Goal: Communication & Community: Share content

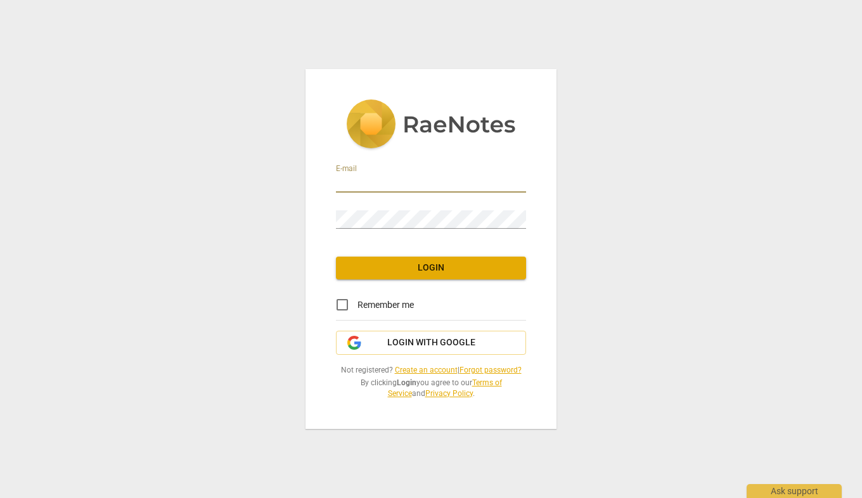
click at [410, 186] on input "email" at bounding box center [431, 183] width 190 height 18
type input "[EMAIL_ADDRESS][DOMAIN_NAME]"
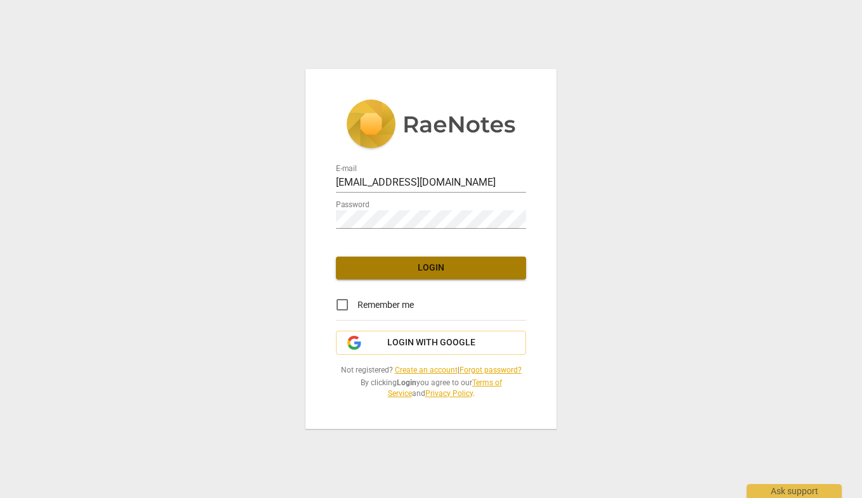
click at [437, 267] on span "Login" at bounding box center [431, 268] width 170 height 13
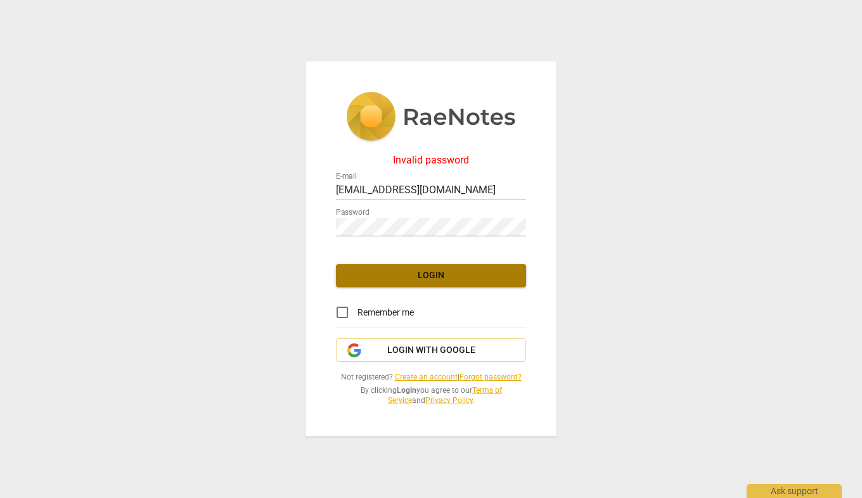
click at [420, 272] on span "Login" at bounding box center [431, 275] width 170 height 13
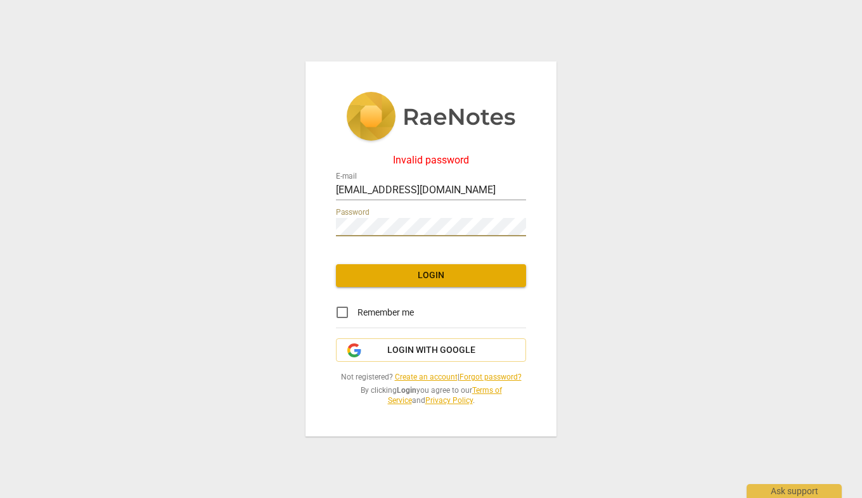
click at [442, 276] on span "Login" at bounding box center [431, 275] width 170 height 13
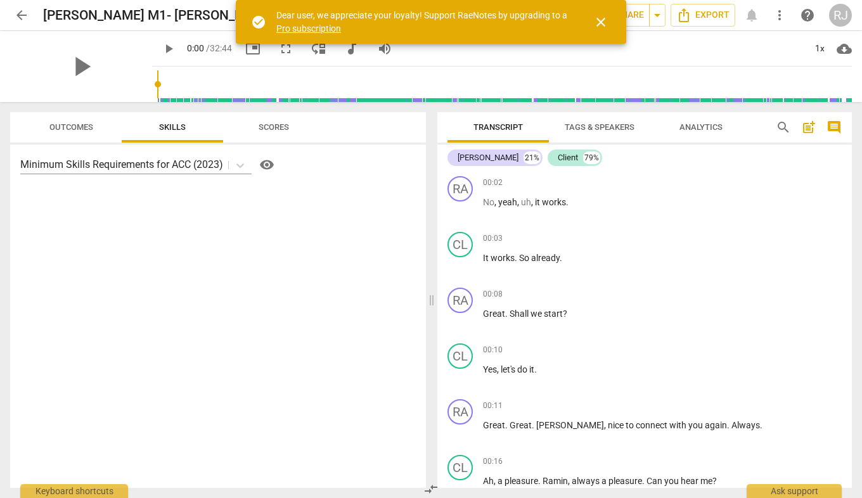
click at [598, 16] on span "close" at bounding box center [600, 22] width 15 height 15
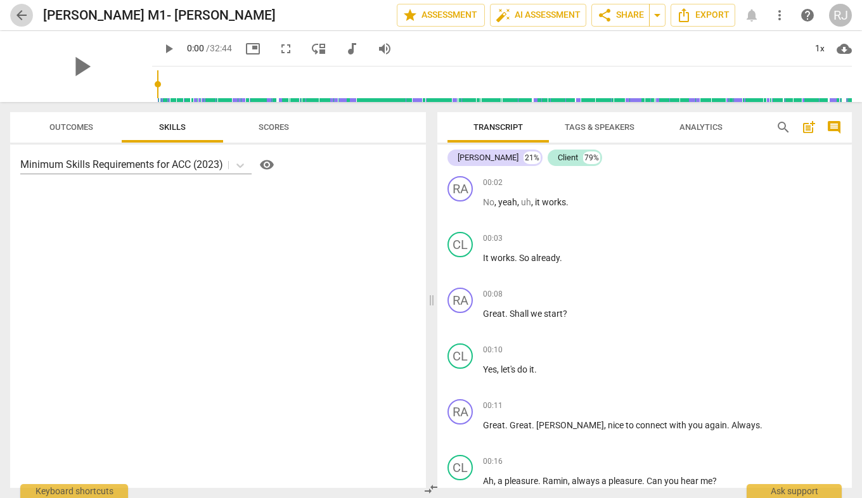
click at [27, 16] on span "arrow_back" at bounding box center [21, 15] width 15 height 15
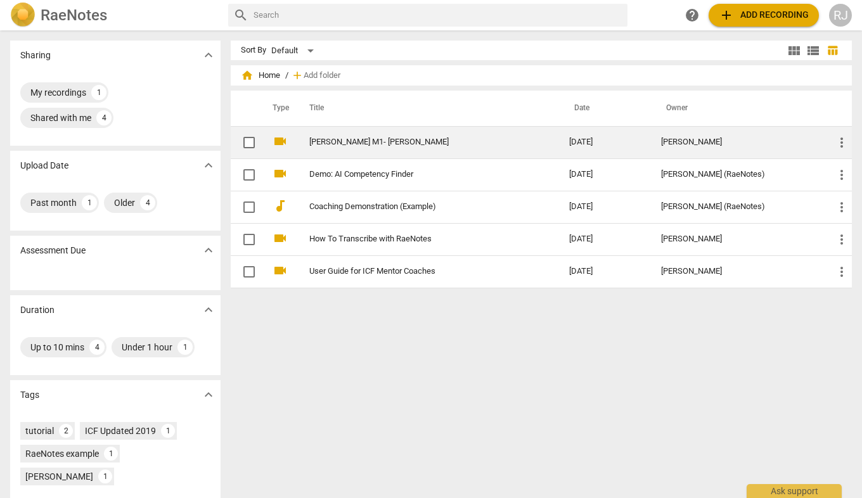
click at [245, 143] on input "checkbox" at bounding box center [249, 142] width 27 height 15
click at [834, 142] on span "more_vert" at bounding box center [841, 142] width 15 height 15
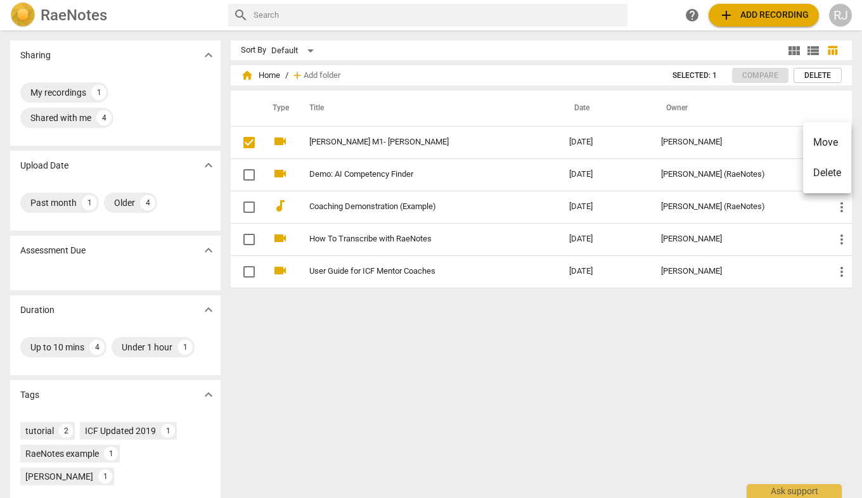
click at [413, 348] on div at bounding box center [431, 249] width 862 height 498
click at [70, 89] on div "My recordings" at bounding box center [58, 92] width 56 height 13
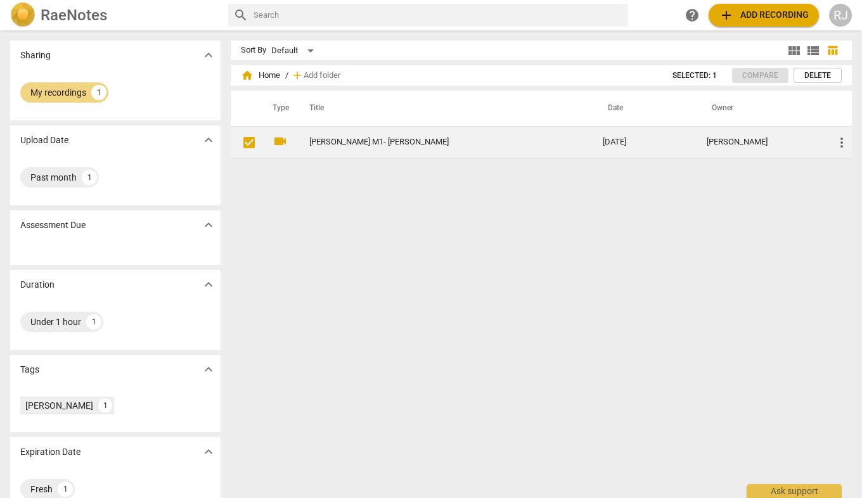
click at [836, 139] on span "more_vert" at bounding box center [841, 142] width 15 height 15
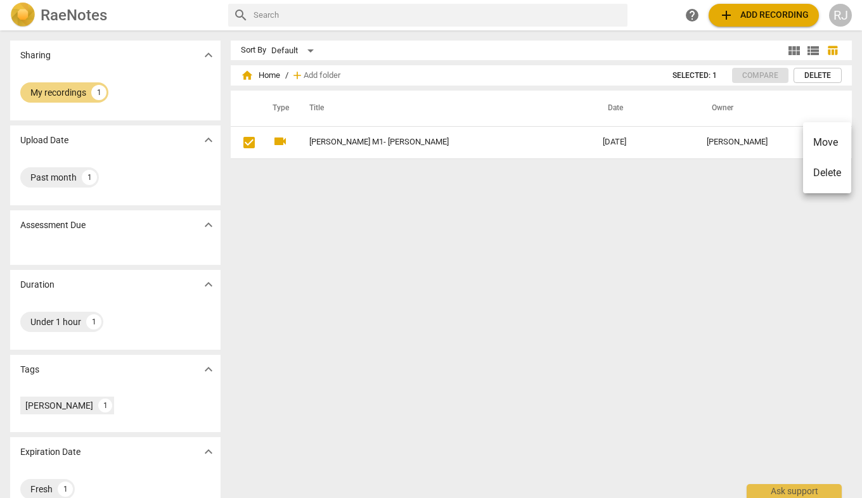
click at [531, 241] on div at bounding box center [431, 249] width 862 height 498
click at [58, 86] on div "My recordings" at bounding box center [58, 92] width 56 height 13
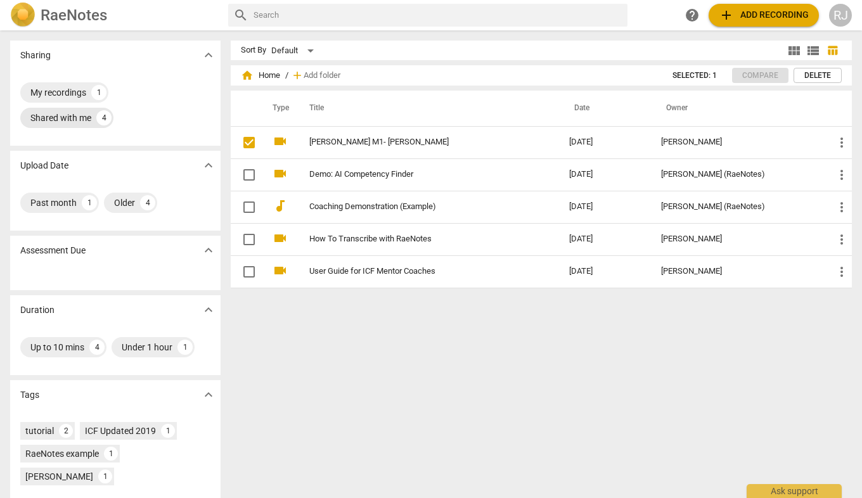
click at [62, 116] on div "Shared with me" at bounding box center [60, 118] width 61 height 13
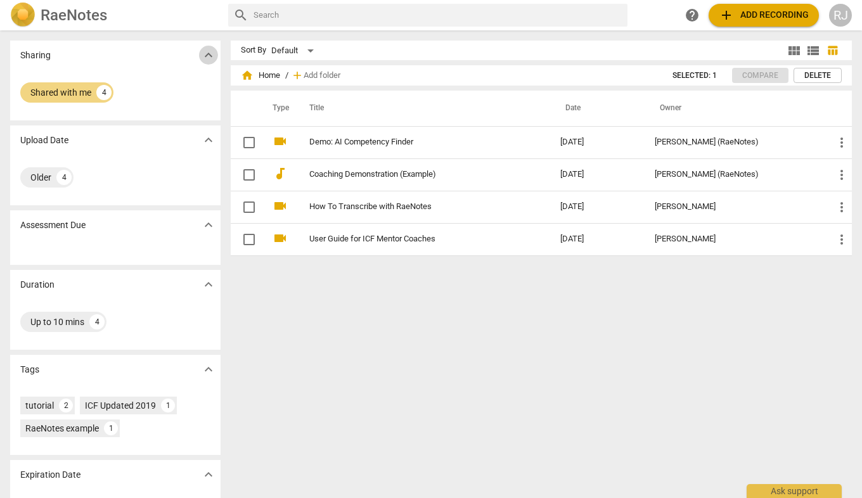
click at [208, 55] on span "expand_more" at bounding box center [208, 55] width 15 height 15
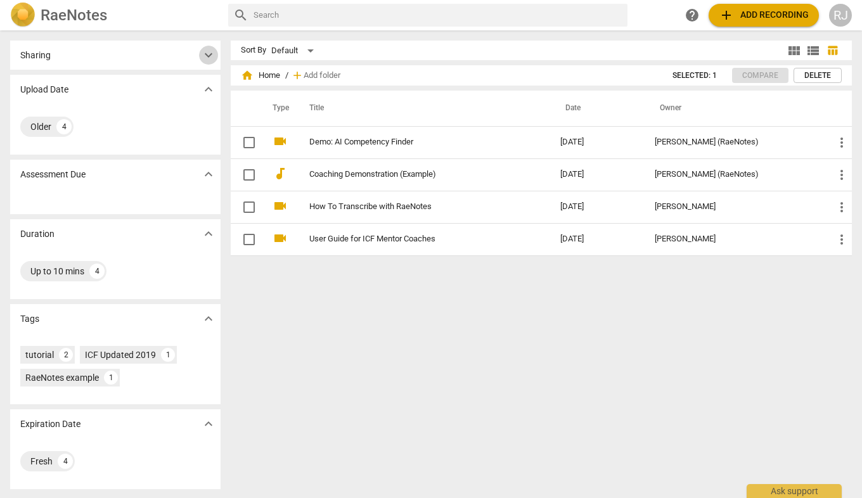
click at [210, 53] on span "expand_more" at bounding box center [208, 55] width 15 height 15
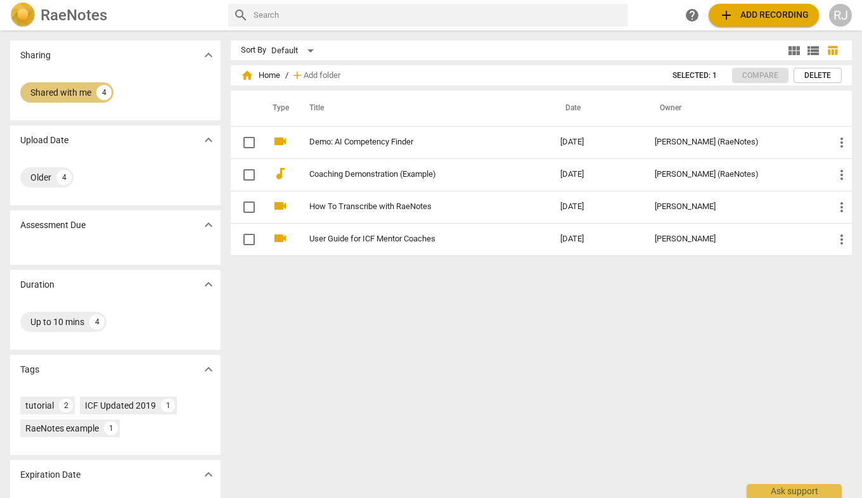
click at [56, 93] on div "Shared with me" at bounding box center [60, 92] width 61 height 13
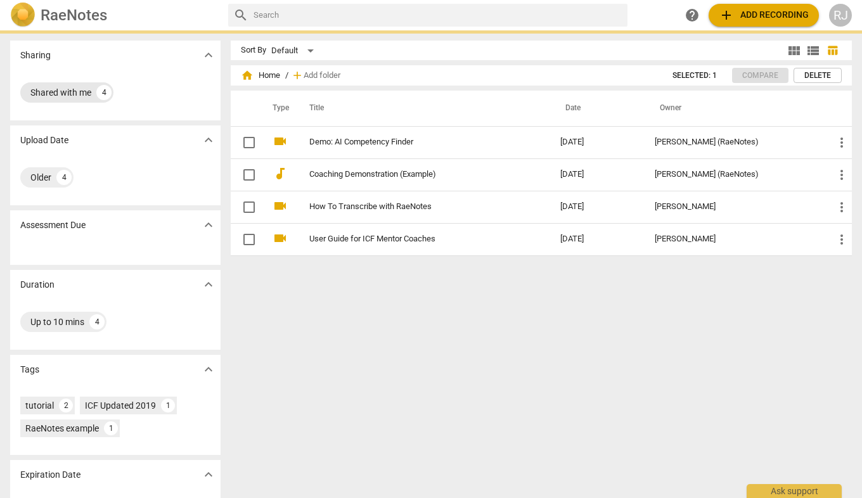
checkbox input "true"
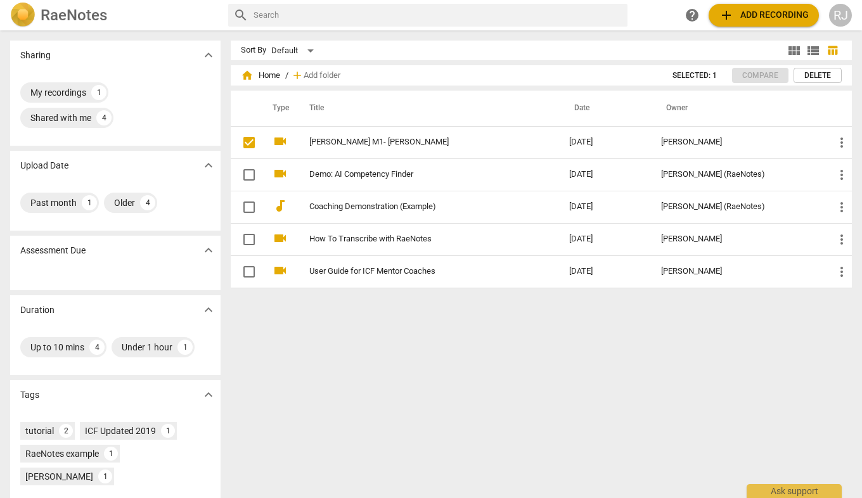
drag, startPoint x: 63, startPoint y: 89, endPoint x: 341, endPoint y: 390, distance: 409.3
click at [339, 392] on div "Sort By Default view_module view_list table_chart home Home / add Add folder Se…" at bounding box center [546, 264] width 631 height 447
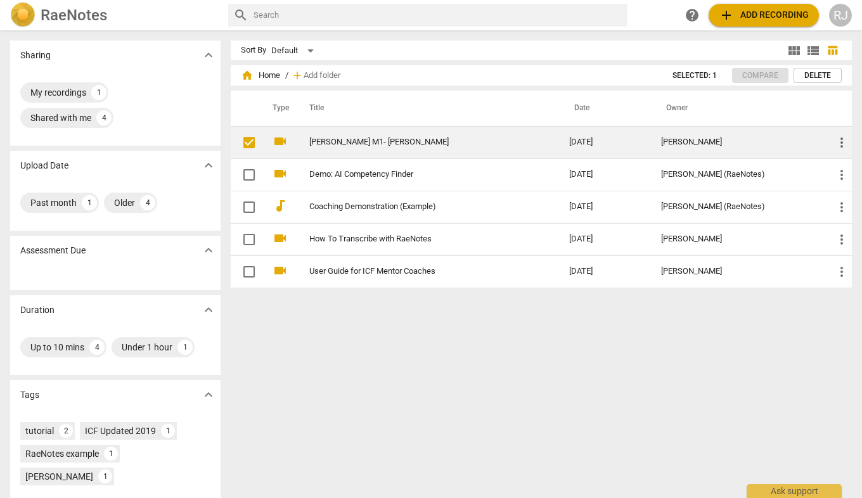
click at [352, 137] on link "[PERSON_NAME] M1- [PERSON_NAME]" at bounding box center [416, 142] width 214 height 10
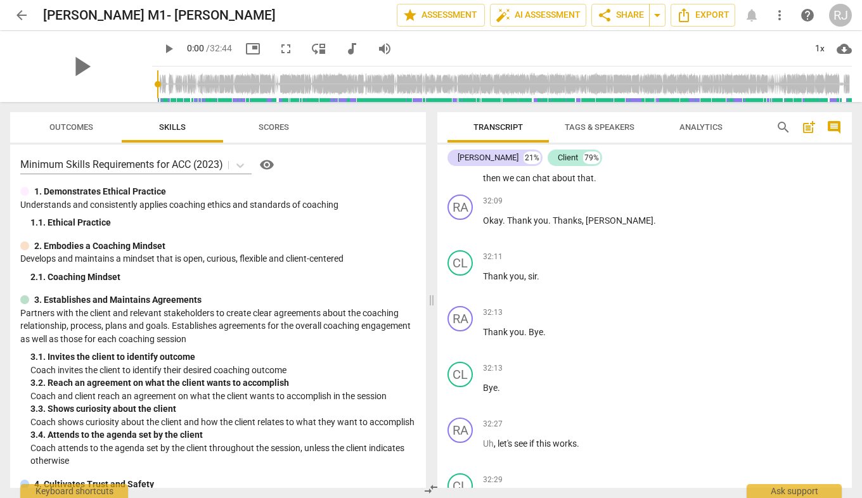
scroll to position [11894, 0]
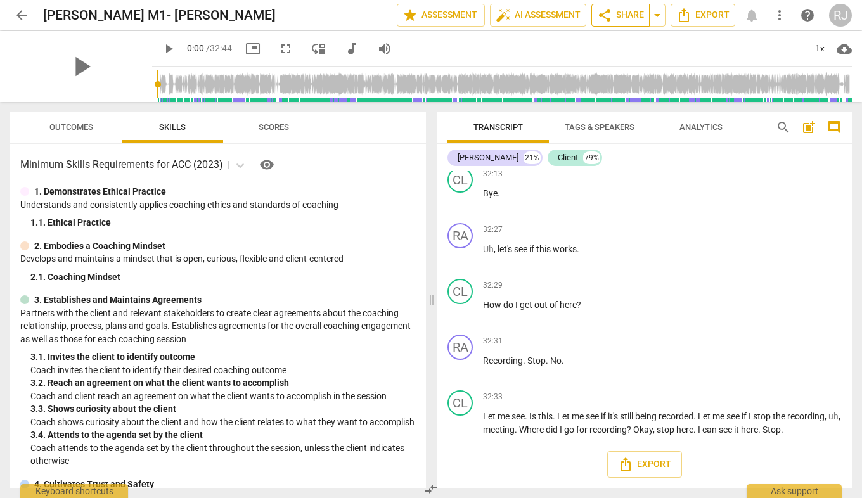
click at [639, 13] on span "share Share" at bounding box center [620, 15] width 47 height 15
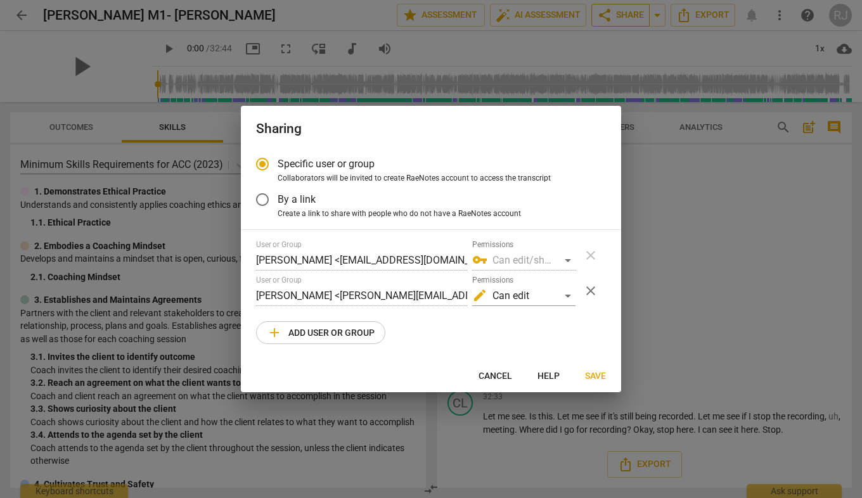
radio input "false"
click at [262, 202] on input "By a link" at bounding box center [262, 199] width 30 height 30
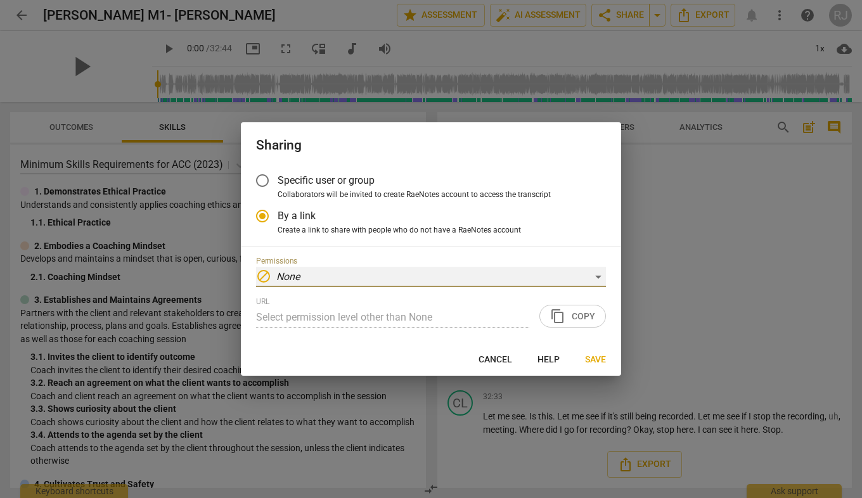
click at [593, 277] on div "block None" at bounding box center [431, 277] width 350 height 20
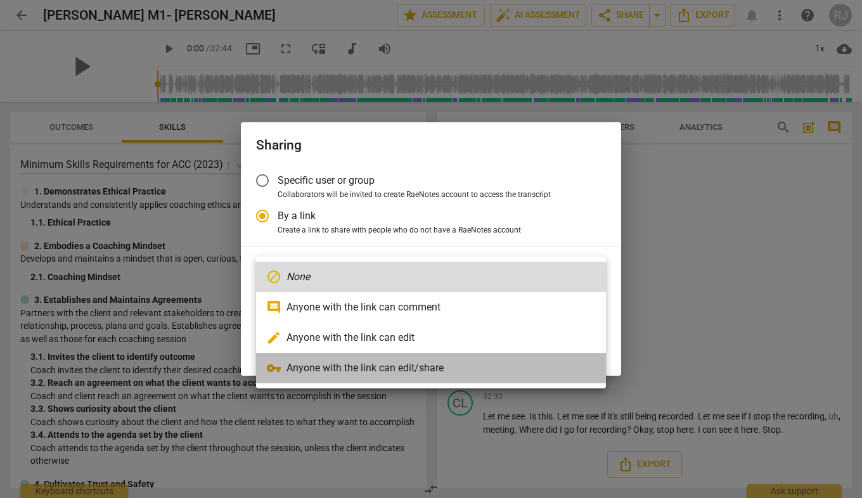
click at [417, 364] on li "vpn_key Anyone with the link can edit/share" at bounding box center [431, 368] width 350 height 30
radio input "false"
type input "[URL][DOMAIN_NAME]"
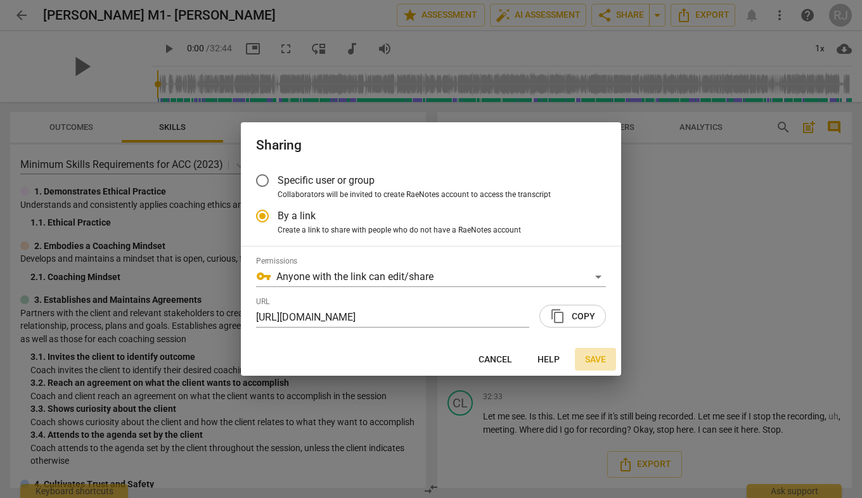
click at [595, 356] on span "Save" at bounding box center [595, 360] width 21 height 13
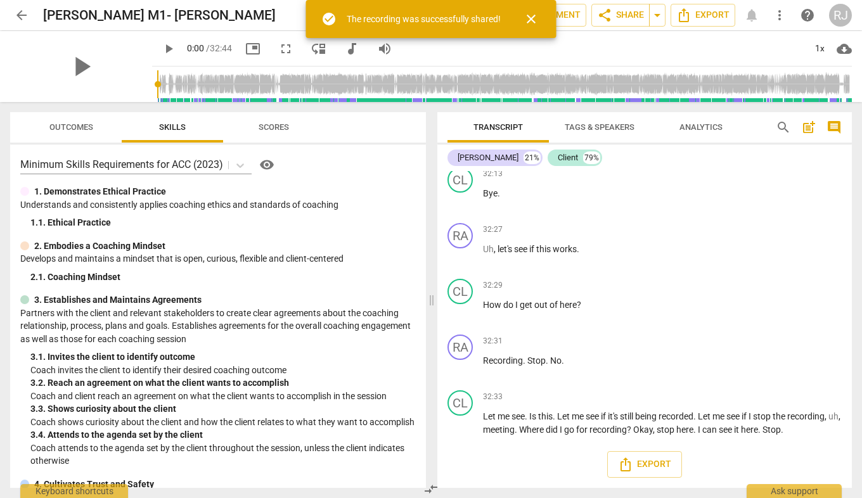
radio input "false"
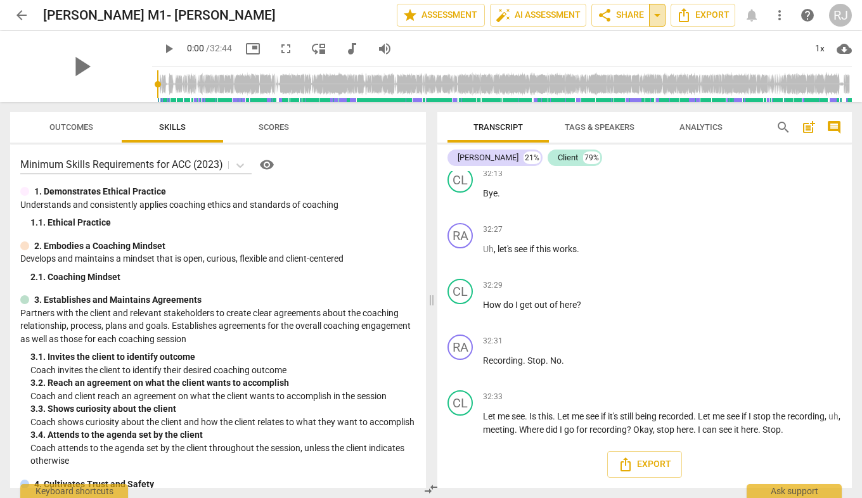
click at [661, 14] on span "arrow_drop_down" at bounding box center [656, 15] width 15 height 15
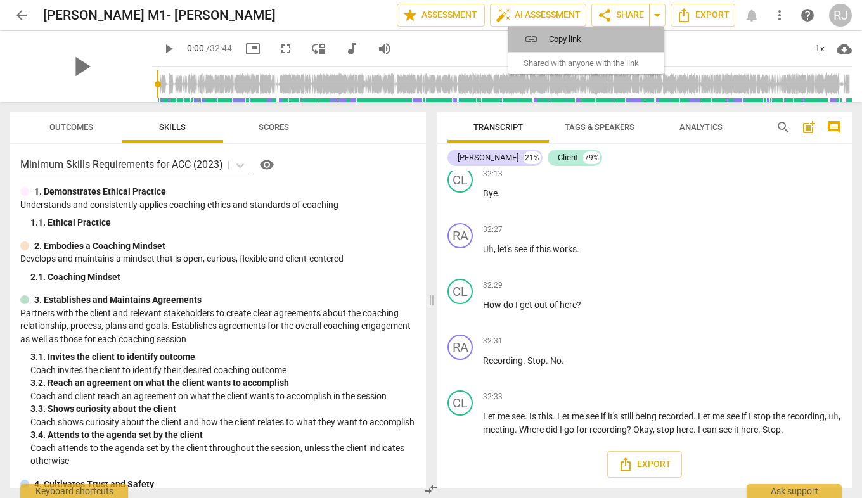
click at [571, 36] on span "Copy link" at bounding box center [594, 39] width 90 height 12
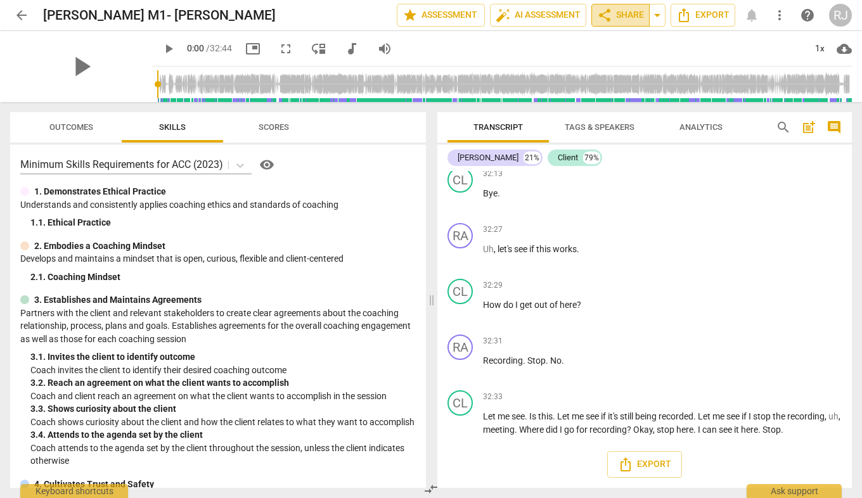
click at [613, 13] on span "share Share" at bounding box center [620, 15] width 47 height 15
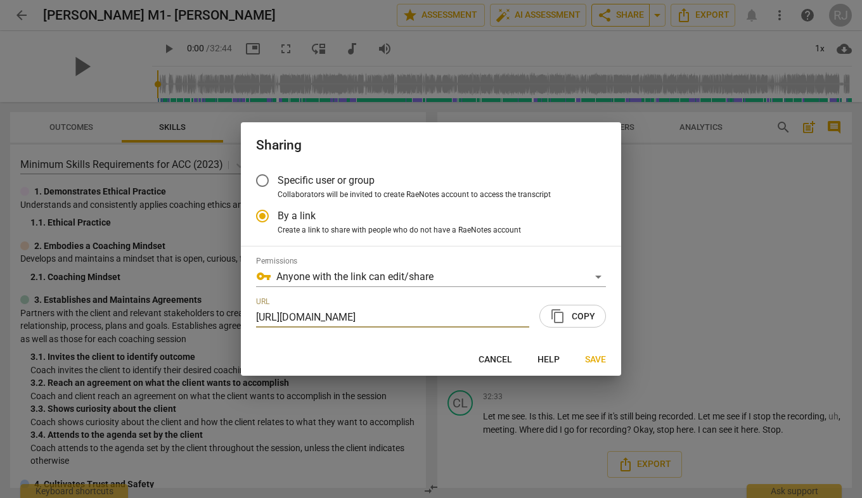
scroll to position [0, 66]
radio input "false"
click at [265, 178] on input "Specific user or group" at bounding box center [262, 180] width 30 height 30
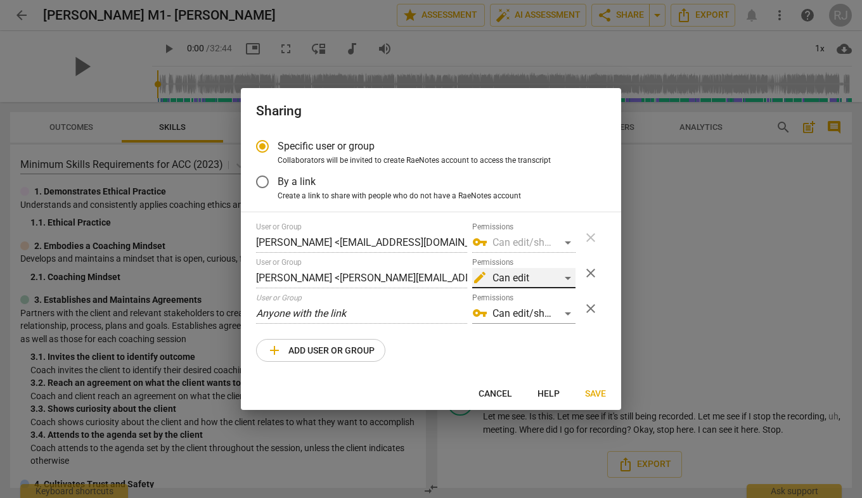
click at [570, 275] on div "edit Can edit" at bounding box center [523, 278] width 103 height 20
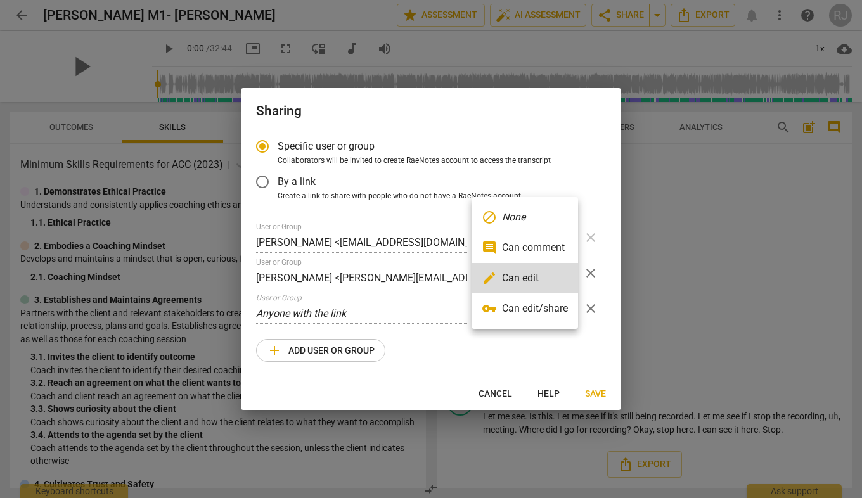
click at [529, 309] on li "vpn_key Can edit/share" at bounding box center [524, 308] width 106 height 30
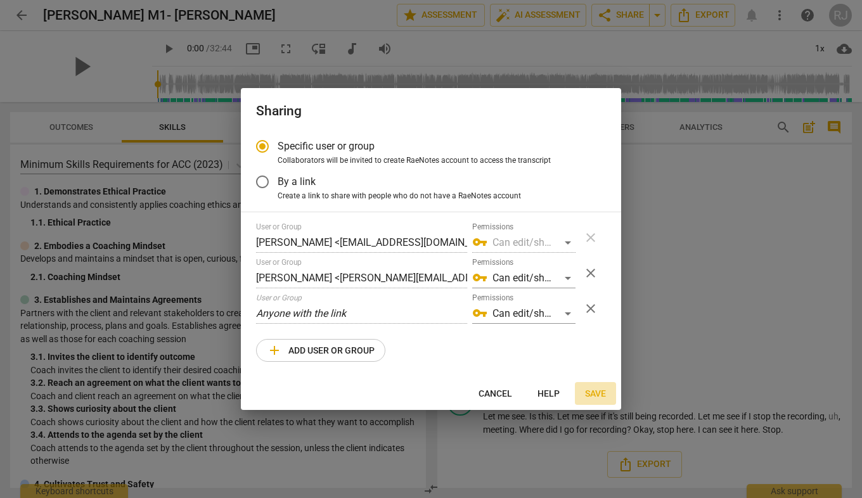
click at [596, 392] on span "Save" at bounding box center [595, 394] width 21 height 13
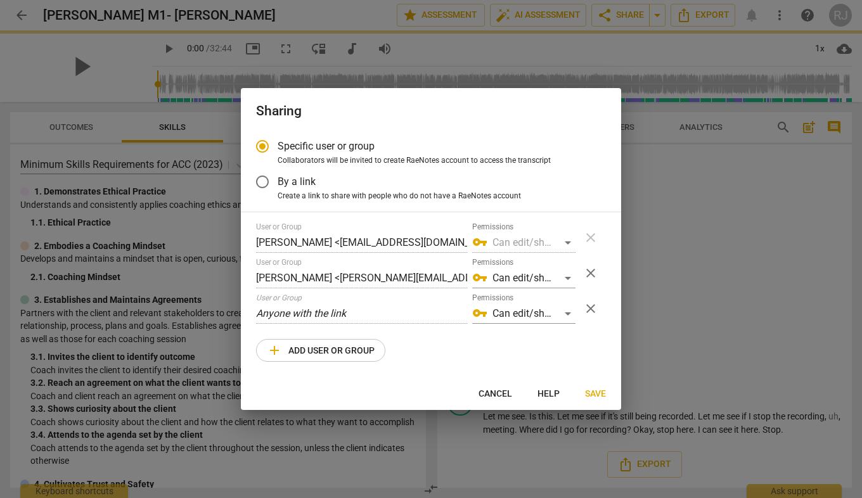
radio input "false"
